Goal: Find specific page/section: Find specific page/section

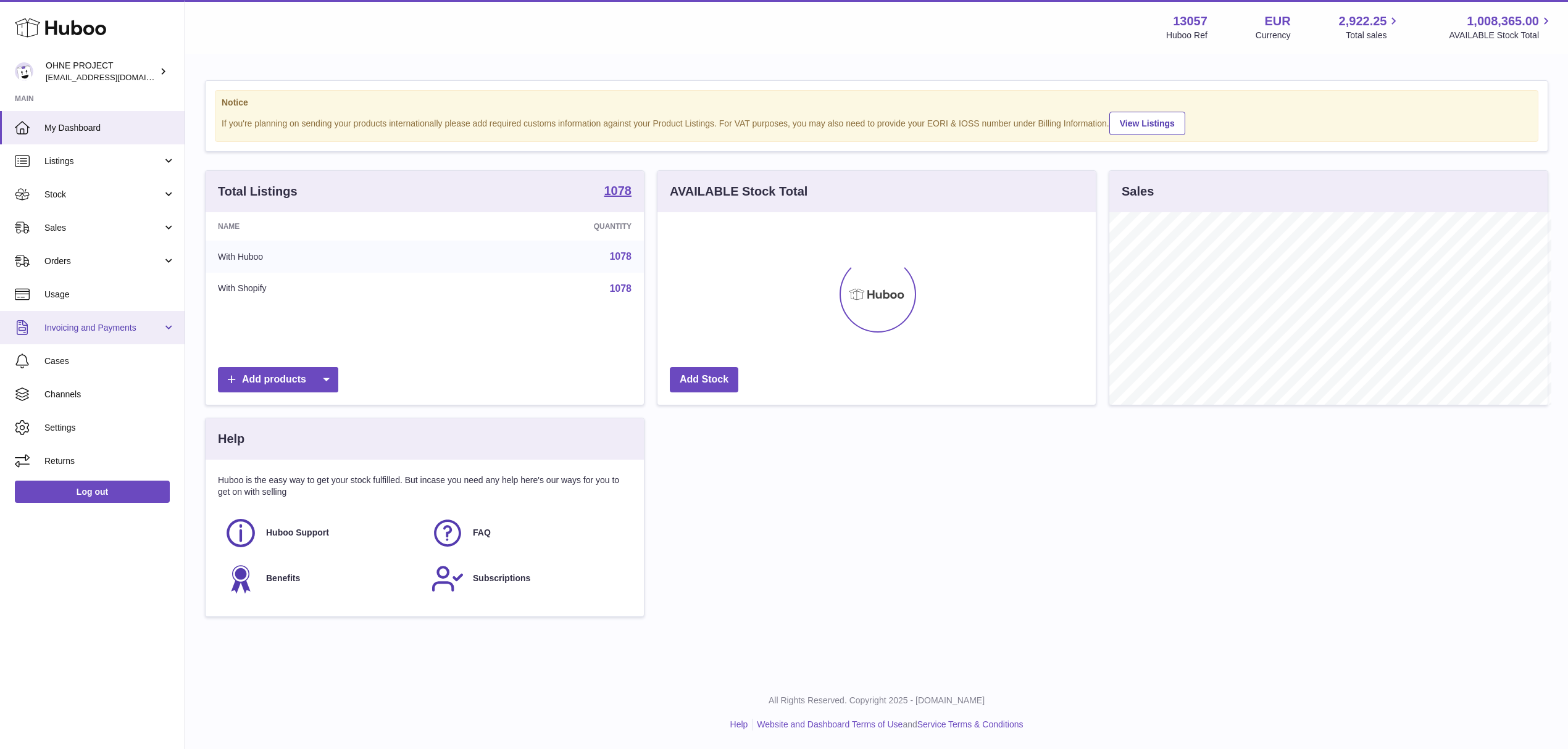
scroll to position [616862, 616859]
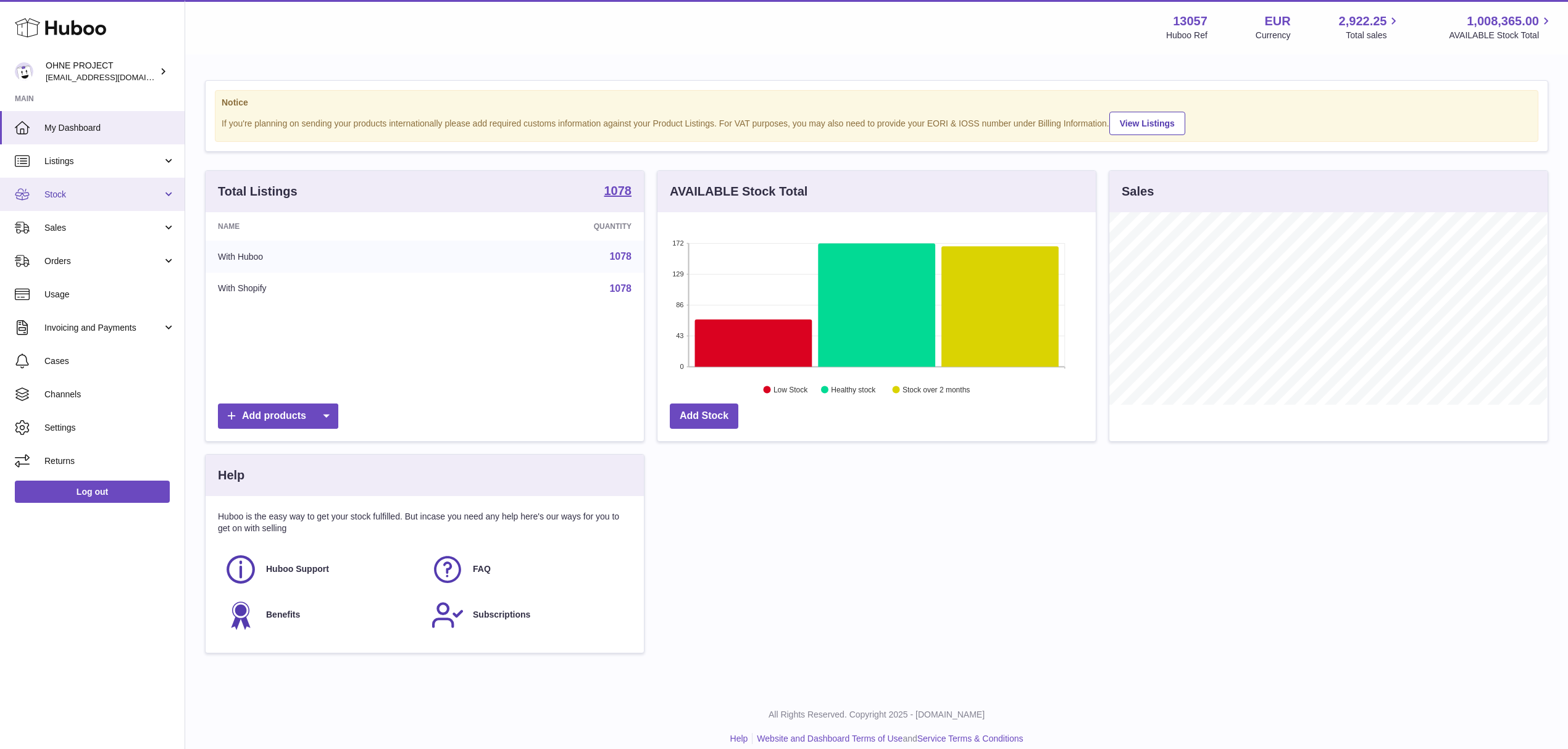
click at [60, 195] on span "Stock" at bounding box center [103, 195] width 118 height 12
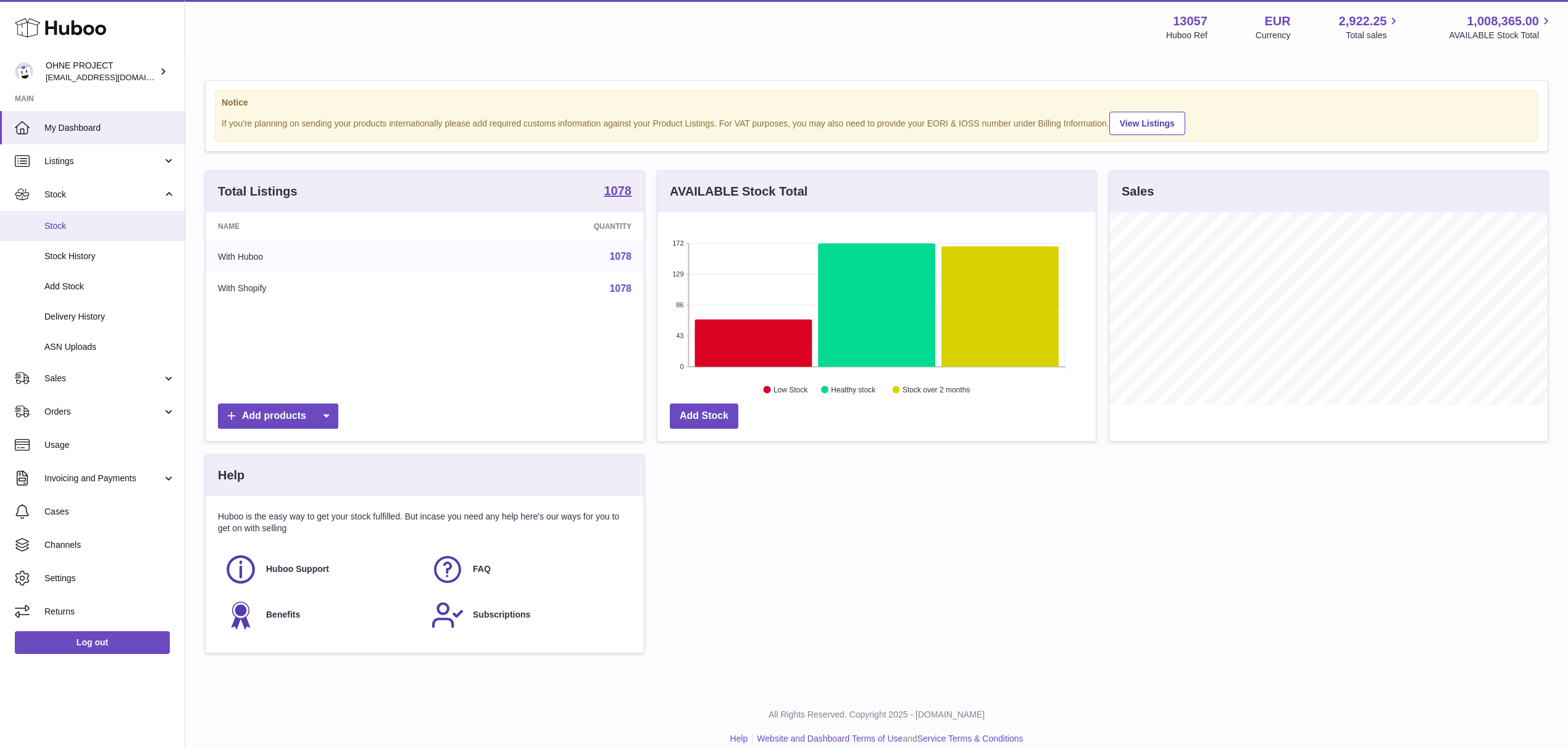
click at [94, 228] on span "Stock" at bounding box center [110, 227] width 130 height 12
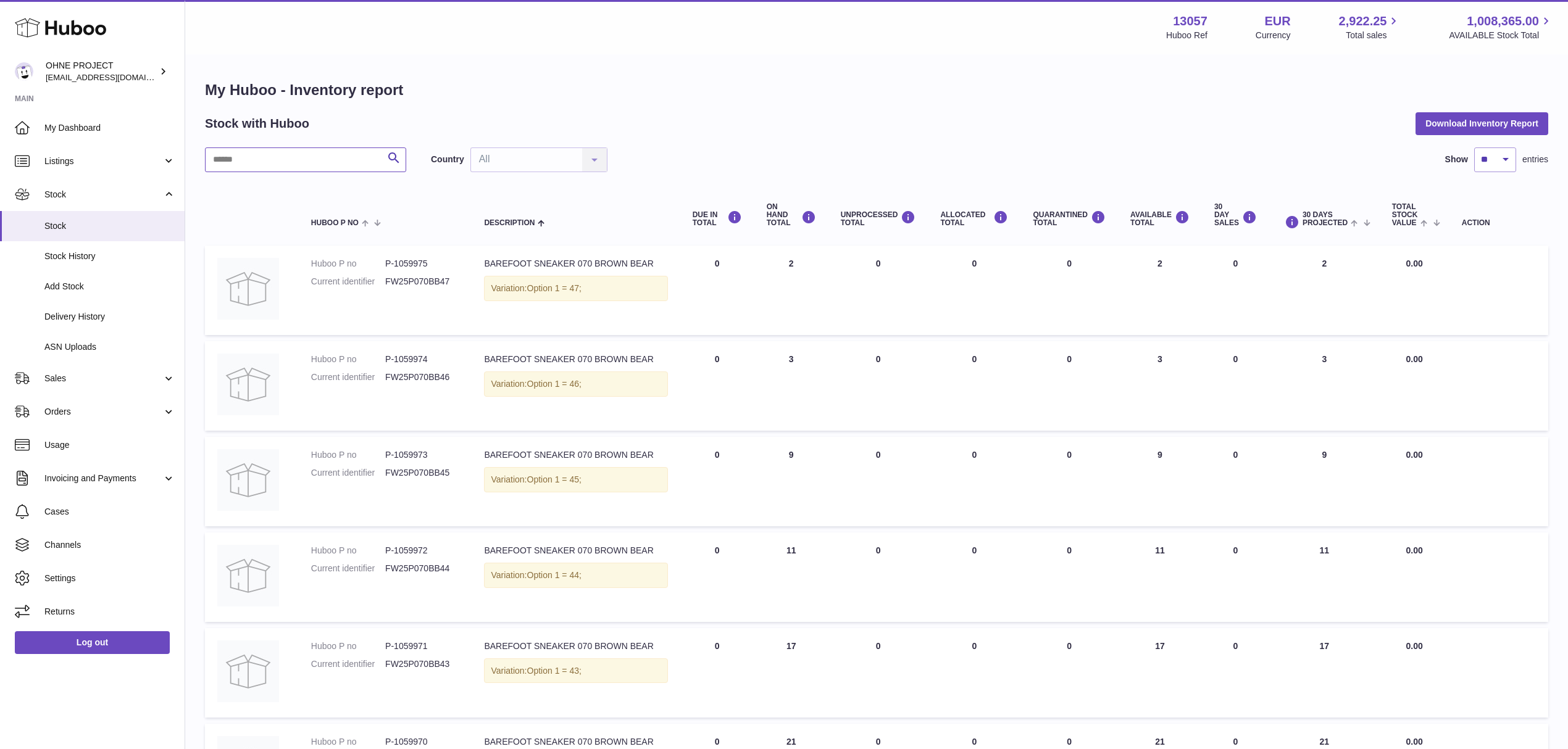
click at [307, 168] on input "text" at bounding box center [305, 160] width 202 height 25
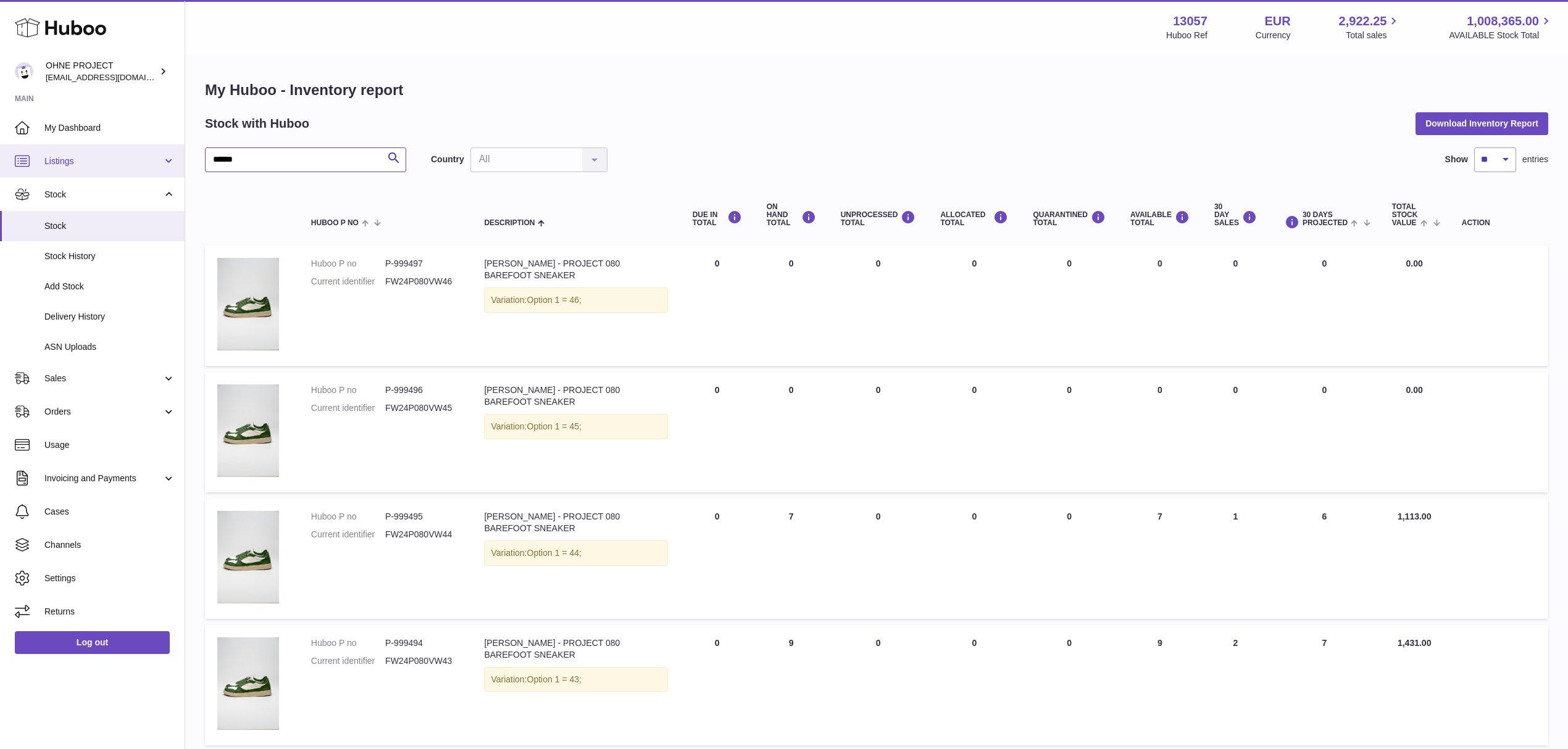
drag, startPoint x: 226, startPoint y: 151, endPoint x: 178, endPoint y: 159, distance: 48.7
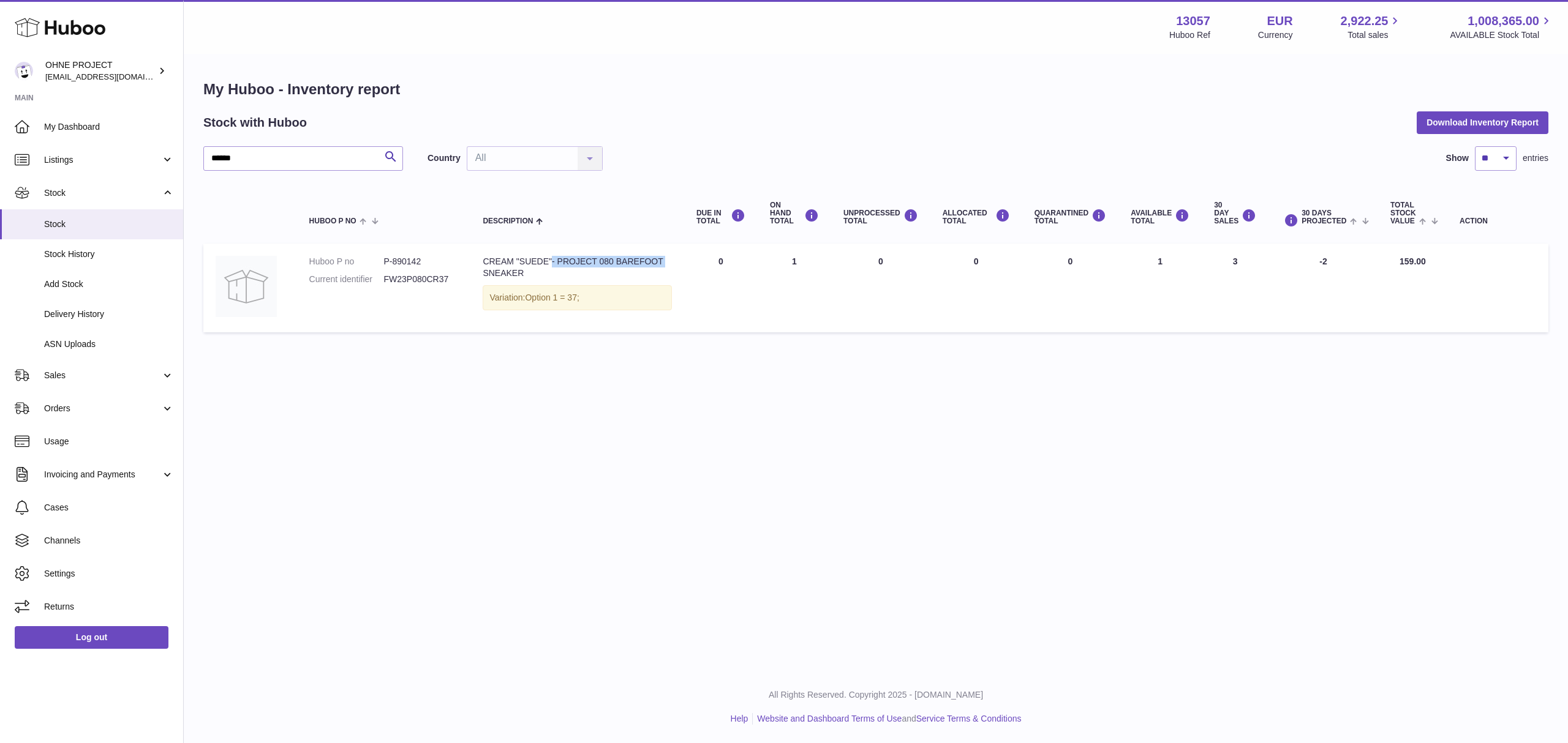
drag, startPoint x: 546, startPoint y: 262, endPoint x: 483, endPoint y: 268, distance: 63.3
click at [483, 268] on td "Description CREAM "SUEDE"- PROJECT 080 BAREFOOT SNEAKER Variation: Option 1 = 3…" at bounding box center [577, 288] width 214 height 89
click at [499, 270] on div "CREAM "SUEDE"- PROJECT 080 BAREFOOT SNEAKER" at bounding box center [577, 268] width 189 height 23
drag, startPoint x: 485, startPoint y: 260, endPoint x: 547, endPoint y: 262, distance: 62.0
click at [547, 262] on div "CREAM "SUEDE"- PROJECT 080 BAREFOOT SNEAKER" at bounding box center [577, 268] width 189 height 23
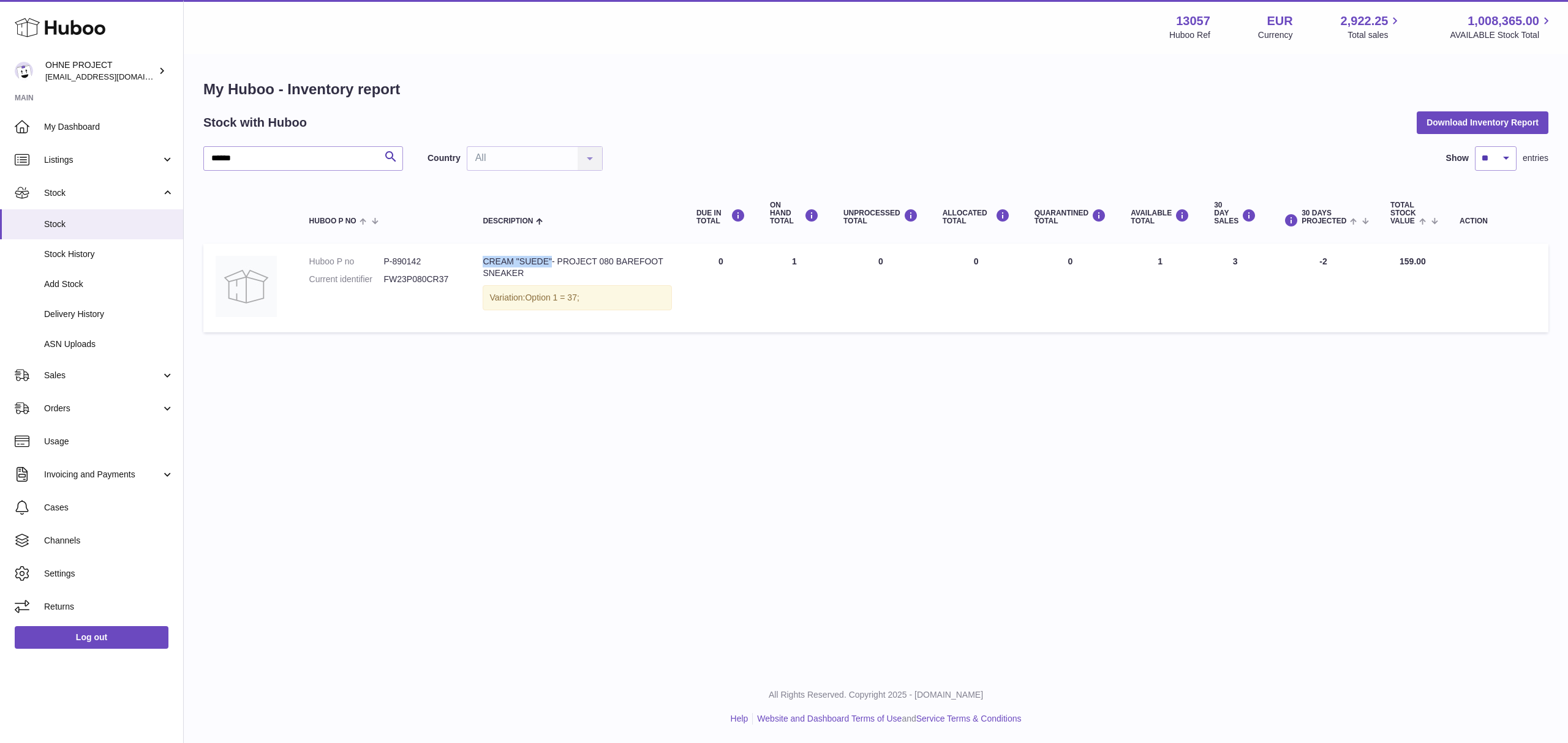
copy div "CREAM "SUEDE""
drag, startPoint x: 267, startPoint y: 159, endPoint x: 132, endPoint y: 160, distance: 135.0
click at [132, 160] on div "Huboo OHNE PROJECT [EMAIL_ADDRESS][DOMAIN_NAME] Main My Dashboard Listings Not …" at bounding box center [784, 372] width 1568 height 743
paste input "*******"
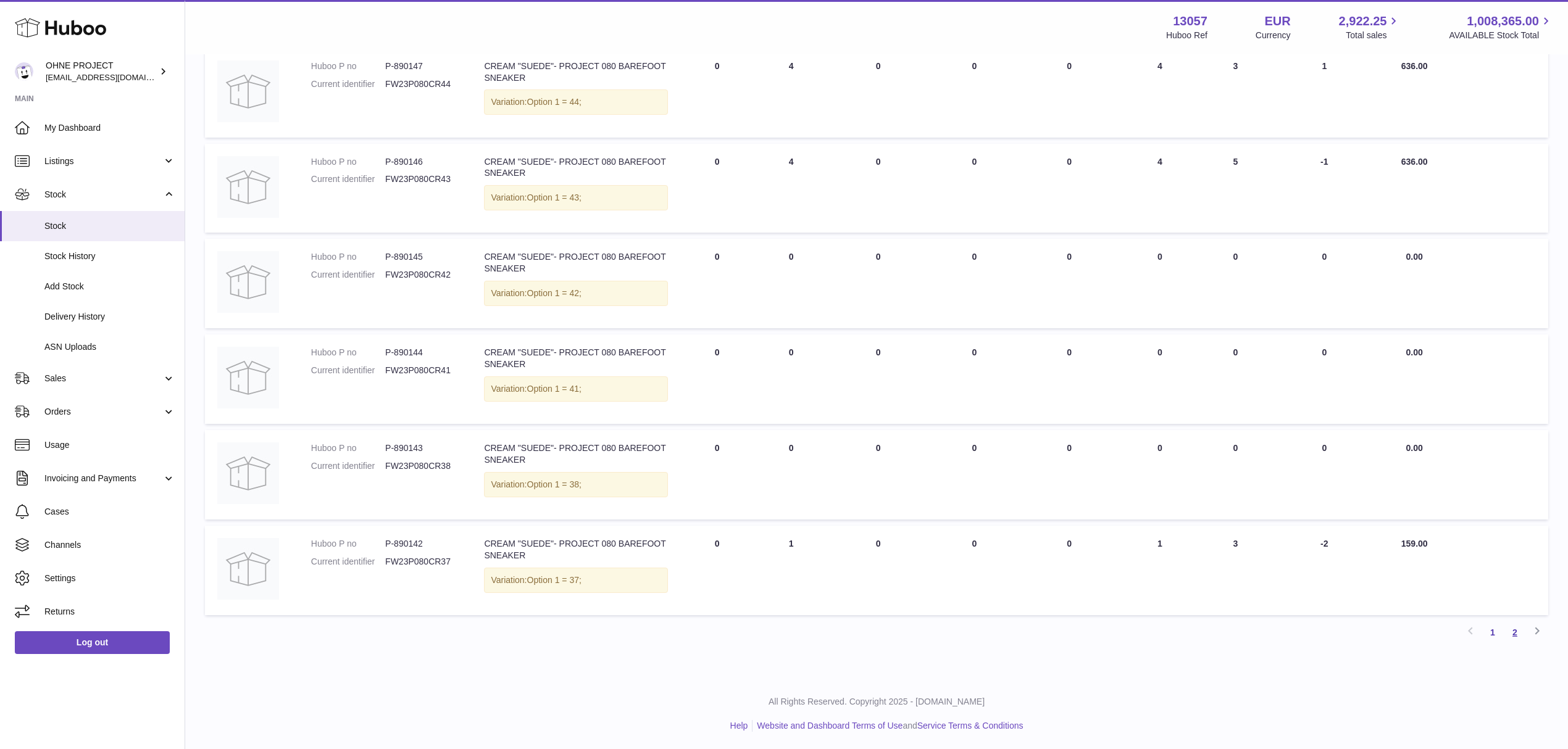
click at [1514, 635] on link "2" at bounding box center [1514, 632] width 23 height 23
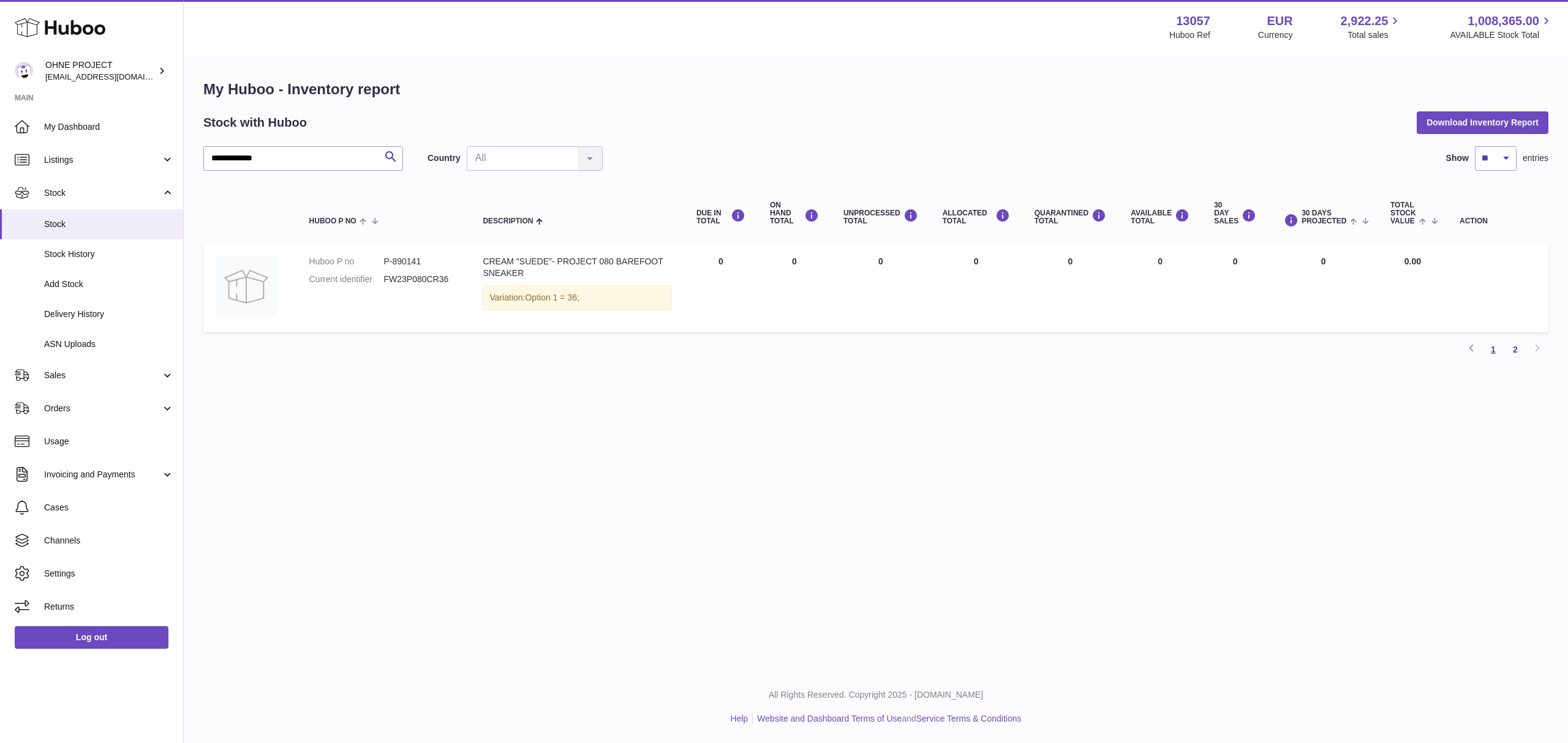
click at [1491, 348] on link "1" at bounding box center [1493, 349] width 22 height 22
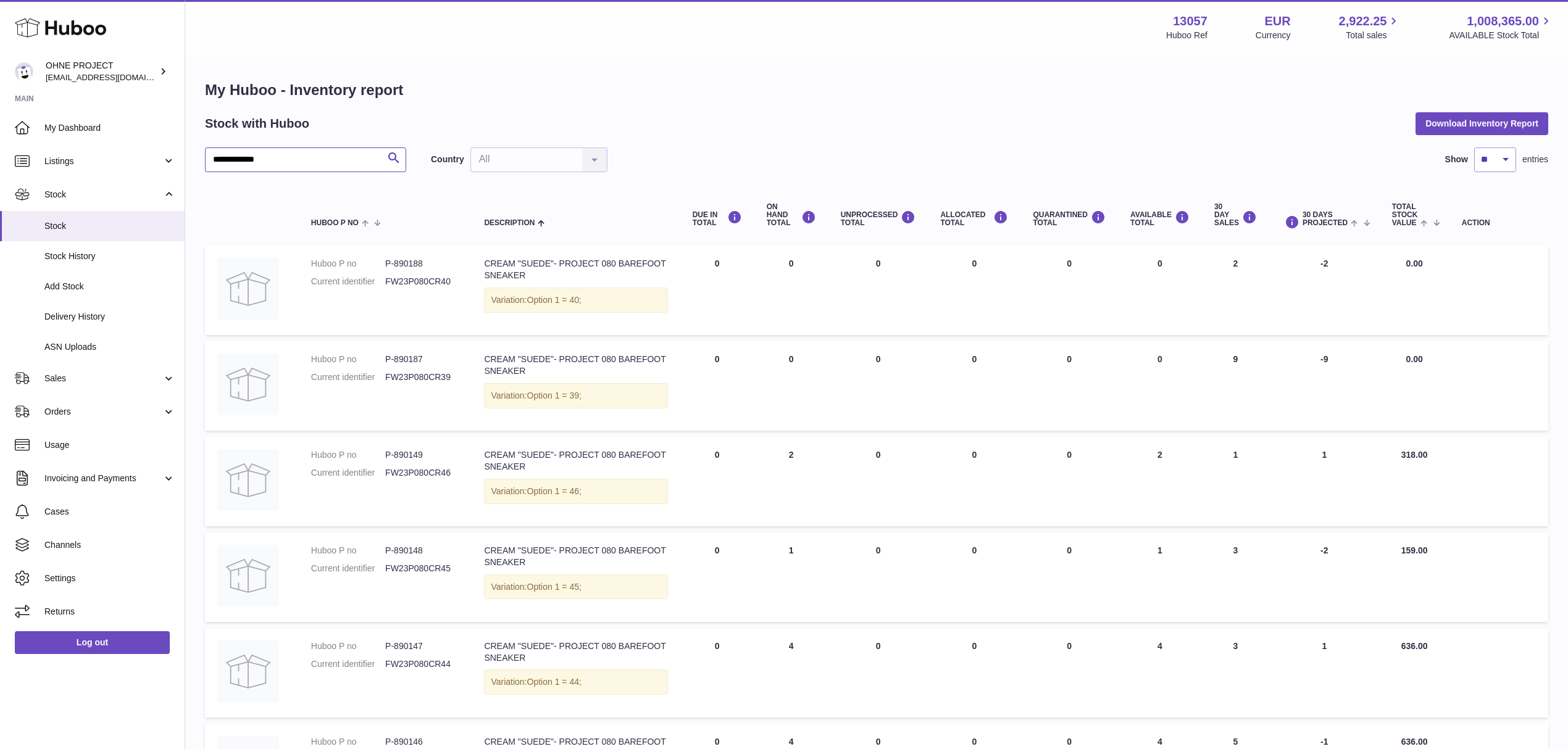
drag, startPoint x: 249, startPoint y: 156, endPoint x: 295, endPoint y: 164, distance: 46.7
click at [295, 164] on input "**********" at bounding box center [305, 160] width 202 height 25
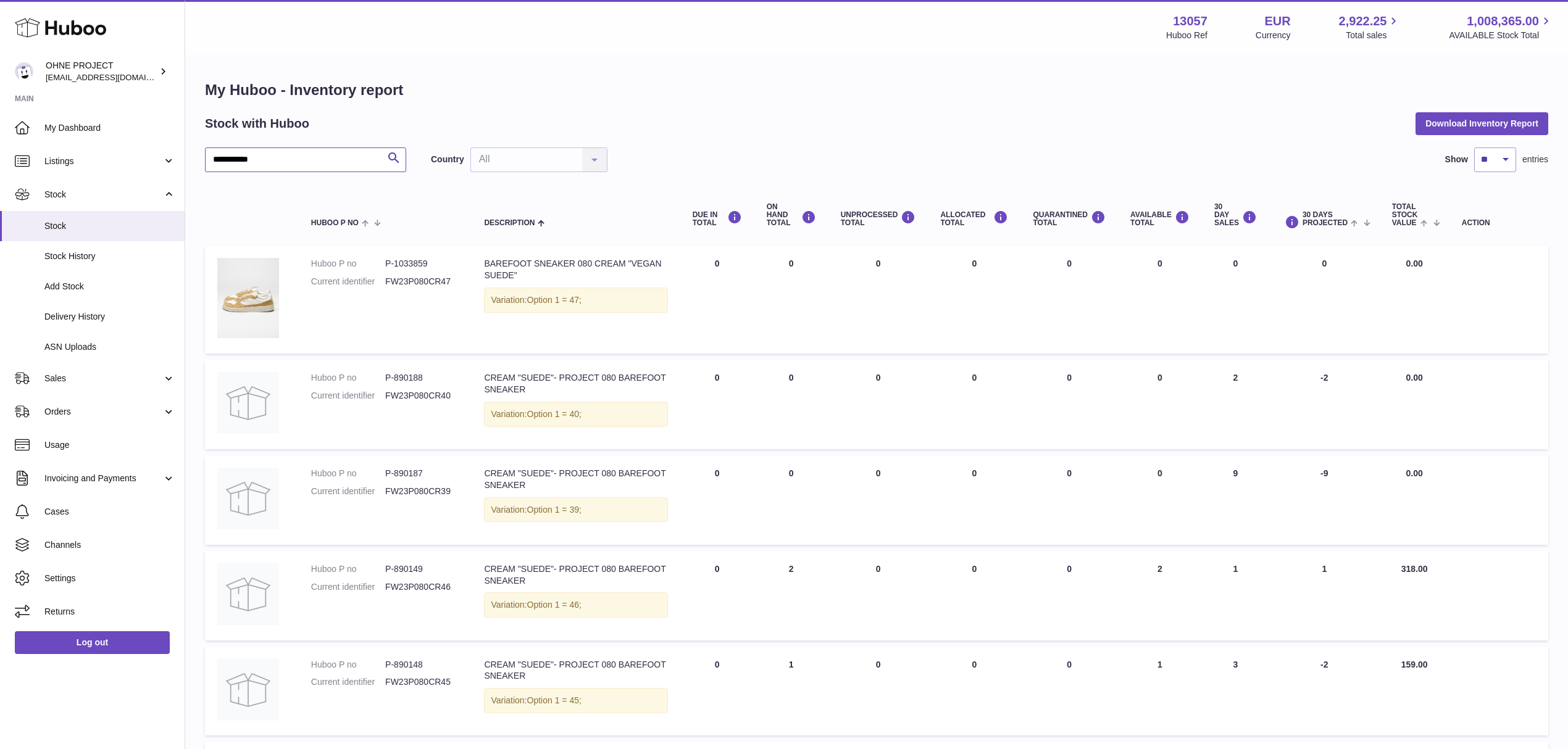
type input "**********"
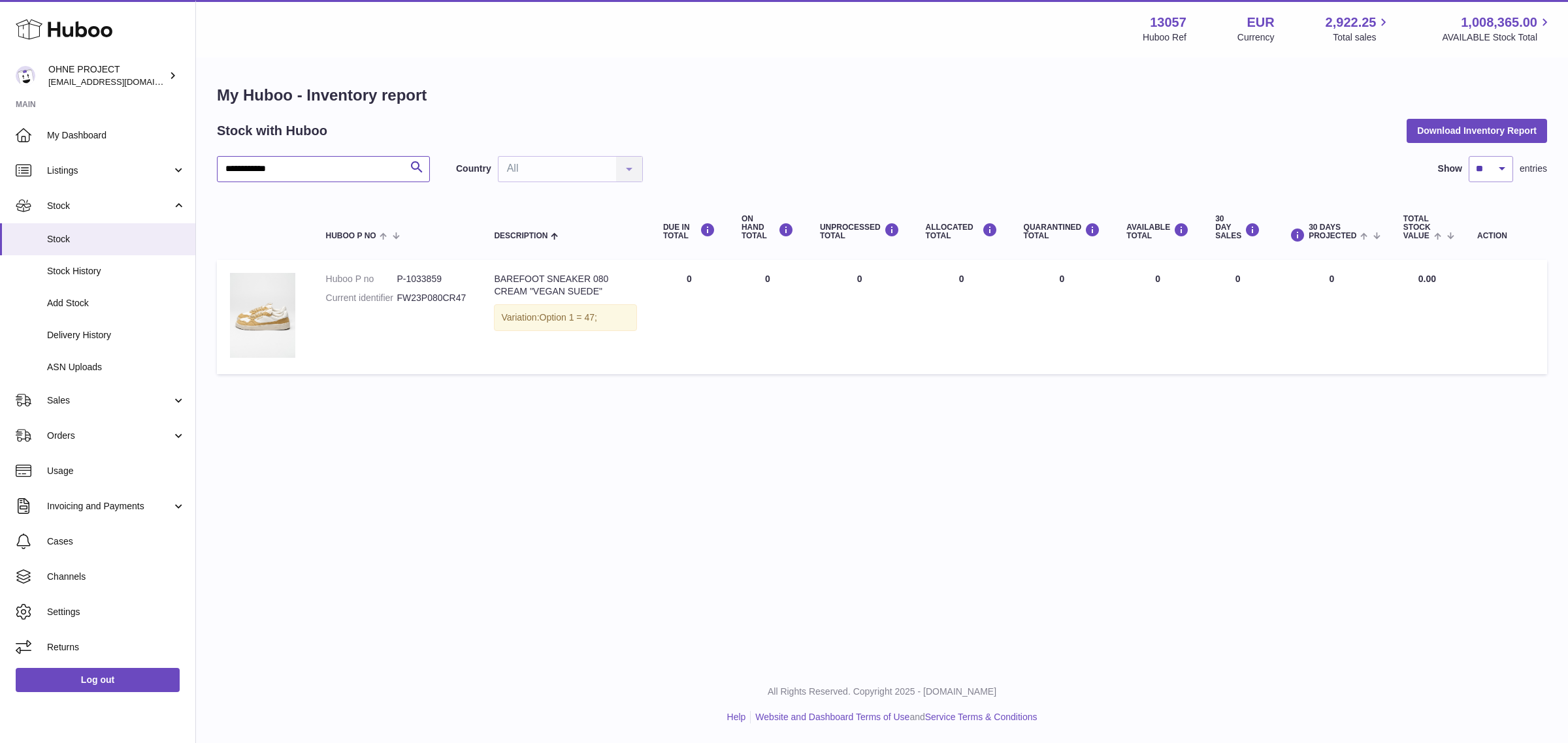
drag, startPoint x: 226, startPoint y: 167, endPoint x: 325, endPoint y: 171, distance: 99.1
click at [325, 171] on input "**********" at bounding box center [323, 169] width 213 height 27
